Goal: Task Accomplishment & Management: Use online tool/utility

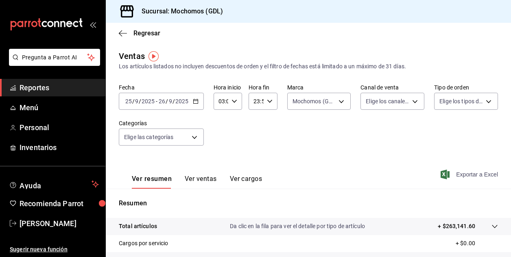
click at [450, 174] on span "Exportar a Excel" at bounding box center [471, 175] width 56 height 10
click at [132, 102] on span "/" at bounding box center [133, 101] width 2 height 7
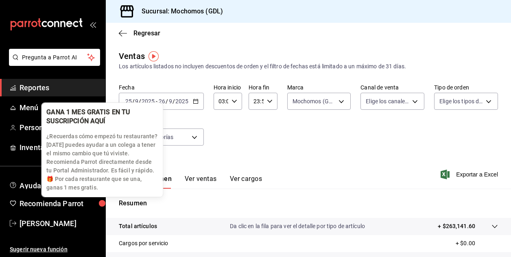
click at [134, 198] on div "GANA 1 MES GRATIS EN TU SUSCRIPCIÓN AQUÍ ¿Recuerdas cómo empezó tu restaurante?…" at bounding box center [102, 150] width 122 height 95
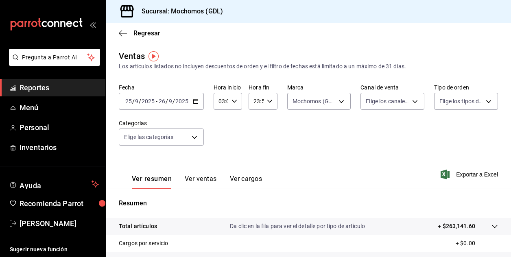
drag, startPoint x: 250, startPoint y: 156, endPoint x: 206, endPoint y: 137, distance: 47.6
click at [206, 137] on div "Ventas Los artículos listados no incluyen descuentos de orden y el filtro de fe…" at bounding box center [309, 213] width 406 height 327
drag, startPoint x: 206, startPoint y: 137, endPoint x: 240, endPoint y: 134, distance: 33.9
click at [240, 134] on div "Fecha [DATE] [DATE] - [DATE] [DATE] Hora inicio 03:00 Hora inicio Hora fin 23:5…" at bounding box center [309, 120] width 380 height 72
click at [131, 100] on input "25" at bounding box center [128, 101] width 7 height 7
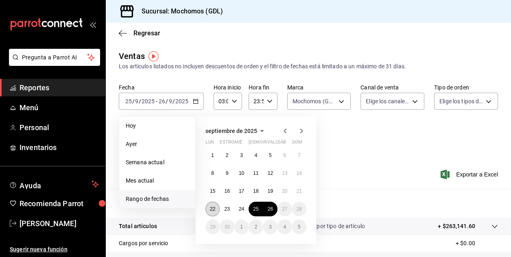
click at [213, 209] on abbr "22" at bounding box center [212, 209] width 5 height 6
click at [271, 209] on abbr "26" at bounding box center [270, 209] width 5 height 6
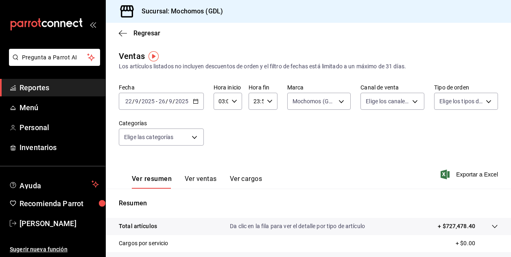
click at [135, 105] on div "[DATE] [DATE] - [DATE] [DATE]" at bounding box center [161, 101] width 85 height 17
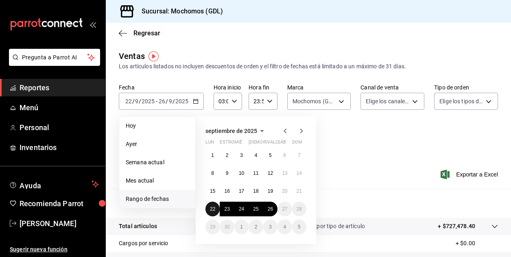
click at [209, 209] on button "22" at bounding box center [213, 209] width 14 height 15
click at [273, 212] on button "26" at bounding box center [270, 209] width 14 height 15
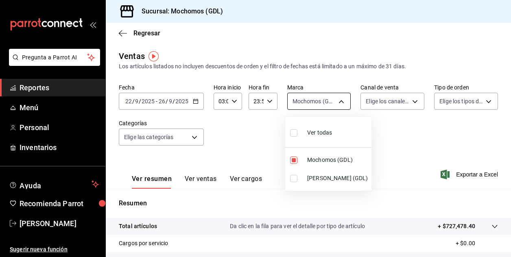
click at [340, 101] on body "Pregunta a Parrot AI Reportes Menú Personal Inventarios Ayuda Recomienda Parrot…" at bounding box center [255, 128] width 511 height 257
click at [294, 179] on input "checkbox" at bounding box center [293, 178] width 7 height 7
checkbox input "true"
type input "36c25d4a-7cb0-456c-a434-e981d54830bc,9cac9703-0c5a-4d8b-addd-5b6b571d65b9"
checkbox input "true"
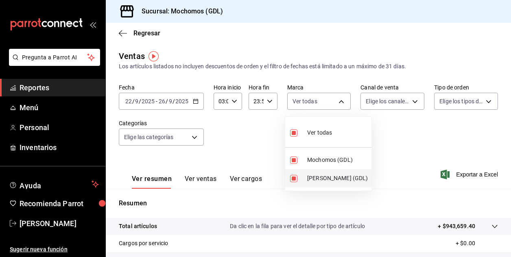
click at [296, 179] on input "checkbox" at bounding box center [293, 178] width 7 height 7
checkbox input "false"
type input "36c25d4a-7cb0-456c-a434-e981d54830bc"
checkbox input "false"
click at [236, 141] on div at bounding box center [255, 128] width 511 height 257
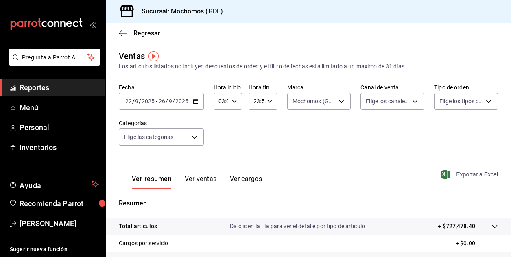
click at [457, 176] on font "Exportar a Excel" at bounding box center [478, 174] width 42 height 7
